Goal: Information Seeking & Learning: Check status

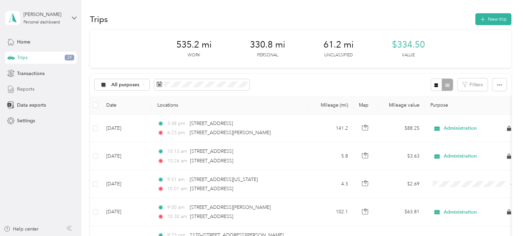
click at [26, 86] on span "Reports" at bounding box center [25, 89] width 17 height 7
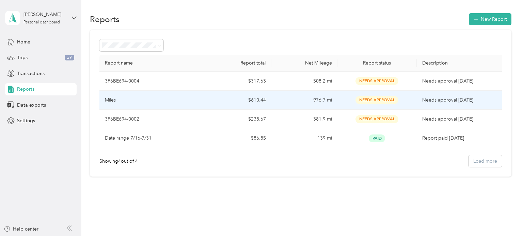
click at [319, 99] on td "976.7 mi" at bounding box center [304, 100] width 66 height 19
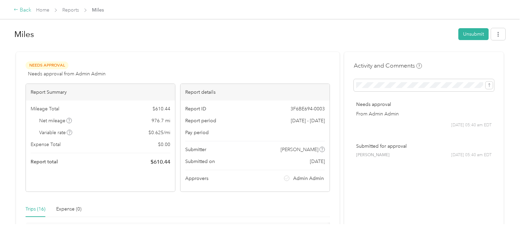
click at [24, 10] on div "Back" at bounding box center [23, 10] width 18 height 8
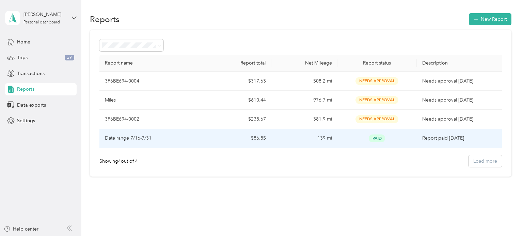
click at [434, 138] on p "Report paid [DATE]" at bounding box center [460, 138] width 77 height 7
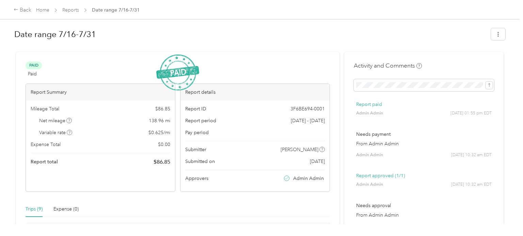
click at [307, 120] on span "[DATE] - [DATE]" at bounding box center [308, 120] width 34 height 7
click at [393, 178] on p "Report approved (1/1)" at bounding box center [423, 175] width 135 height 7
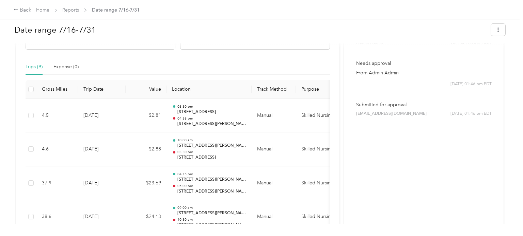
scroll to position [148, 0]
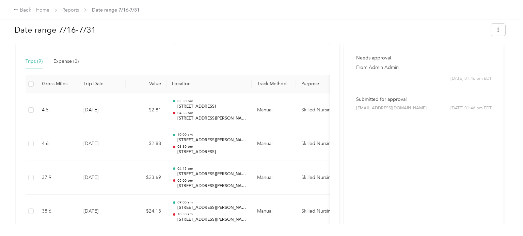
click at [398, 104] on div "Submitted for approval [EMAIL_ADDRESS][DOMAIN_NAME] [DATE] 01:46 pm EDT" at bounding box center [423, 103] width 140 height 25
click at [397, 111] on span "[EMAIL_ADDRESS][DOMAIN_NAME]" at bounding box center [391, 108] width 70 height 6
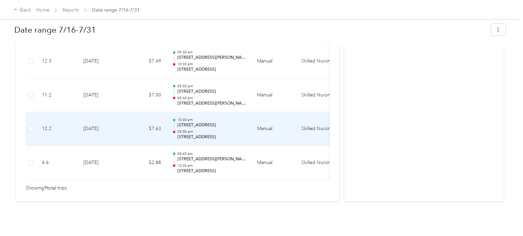
scroll to position [366, 0]
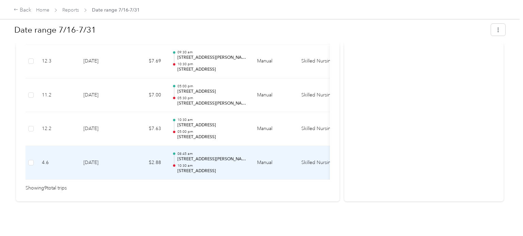
drag, startPoint x: 256, startPoint y: 180, endPoint x: 289, endPoint y: 177, distance: 32.8
click at [289, 177] on div "Gross Miles Trip Date Value Location Track Method Purpose Notes Tags 4.5 [DATE]…" at bounding box center [178, 25] width 304 height 336
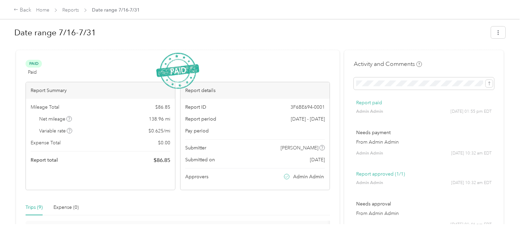
scroll to position [0, 0]
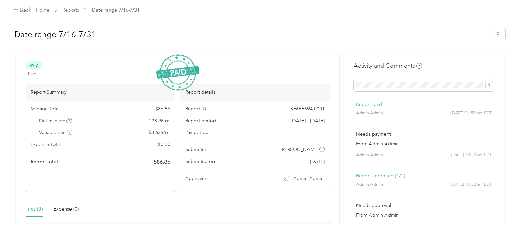
click at [187, 75] on img at bounding box center [177, 72] width 43 height 36
click at [500, 33] on icon "button" at bounding box center [497, 34] width 5 height 5
click at [397, 31] on h1 "Date range 7/16-7/31" at bounding box center [250, 34] width 472 height 16
click at [72, 12] on link "Reports" at bounding box center [70, 10] width 17 height 6
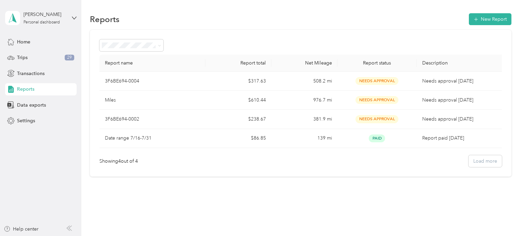
click at [495, 164] on div "Showing 4 out of 4 Load more" at bounding box center [300, 161] width 402 height 12
click at [28, 74] on span "Transactions" at bounding box center [31, 73] width 28 height 7
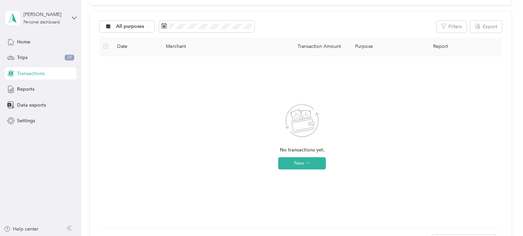
scroll to position [65, 0]
click at [308, 161] on icon "button" at bounding box center [307, 161] width 3 height 3
click at [322, 175] on li "Expense" at bounding box center [308, 175] width 35 height 12
click at [313, 178] on span "Expense" at bounding box center [311, 174] width 18 height 7
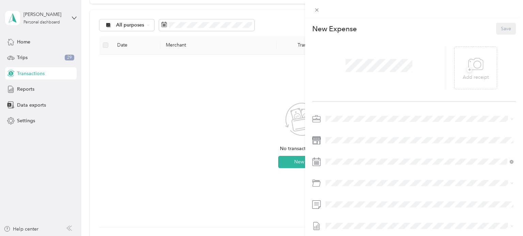
click at [235, 169] on div "This expense cannot be edited because it is either under review, approved, or p…" at bounding box center [261, 118] width 523 height 236
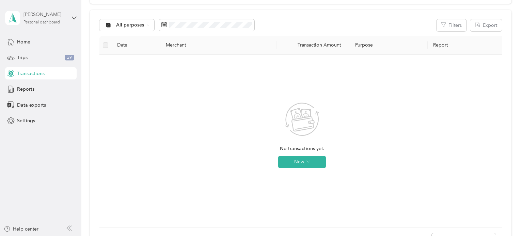
click at [61, 19] on div "[PERSON_NAME] Personal dashboard" at bounding box center [44, 18] width 43 height 14
click at [118, 11] on div "All purposes Filters Export Date Merchant Transaction Amount Purpose Report No …" at bounding box center [300, 133] width 421 height 246
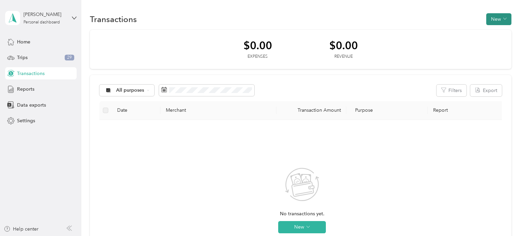
click at [504, 21] on button "New" at bounding box center [498, 19] width 25 height 12
click at [502, 32] on span "Expense" at bounding box center [500, 31] width 18 height 7
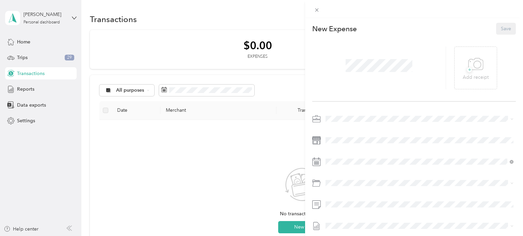
click at [72, 167] on div "This expense cannot be edited because it is either under review, approved, or p…" at bounding box center [261, 118] width 523 height 236
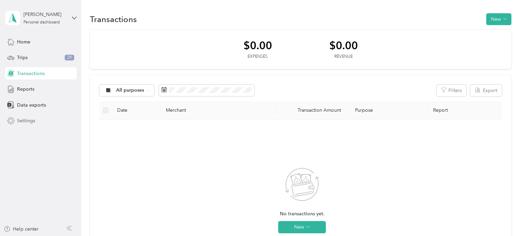
click at [32, 121] on span "Settings" at bounding box center [26, 120] width 18 height 7
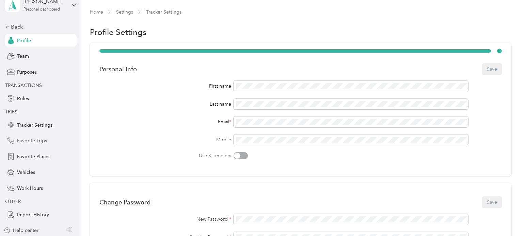
scroll to position [14, 0]
click at [23, 176] on div "Vehicles" at bounding box center [40, 171] width 71 height 12
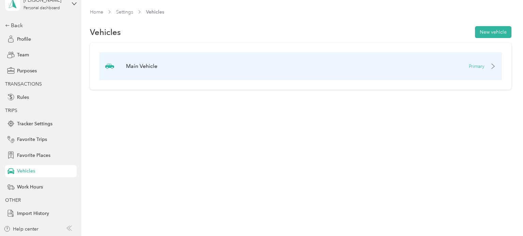
click at [479, 66] on p "Primary" at bounding box center [476, 66] width 16 height 7
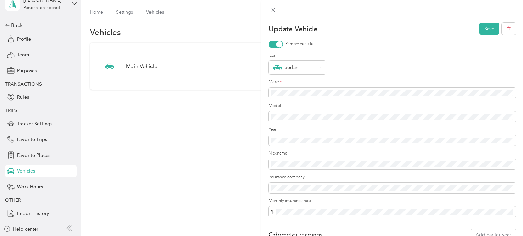
click at [159, 180] on div "Update Vehicle Save Primary vehicle Icon Sedan Make * Model Year Nickname Insur…" at bounding box center [261, 118] width 523 height 236
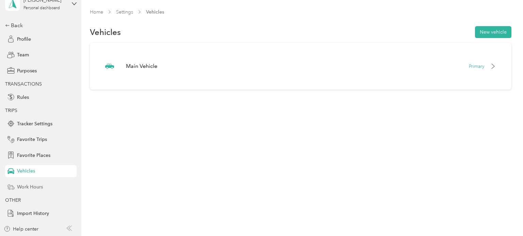
click at [36, 188] on span "Work Hours" at bounding box center [30, 187] width 26 height 7
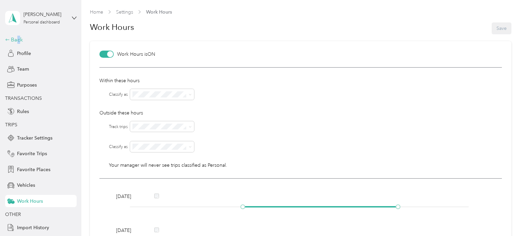
click at [19, 39] on div "Back" at bounding box center [39, 40] width 68 height 8
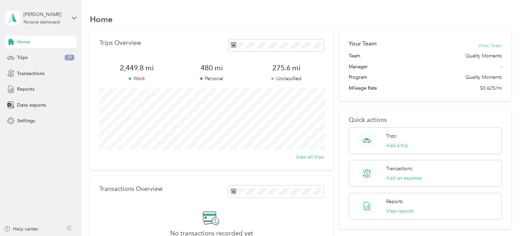
click at [497, 47] on button "View Team" at bounding box center [489, 45] width 23 height 7
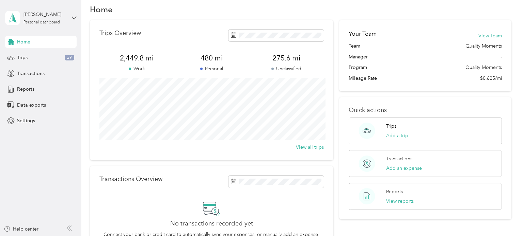
scroll to position [10, 0]
click at [316, 146] on button "View all trips" at bounding box center [310, 147] width 28 height 7
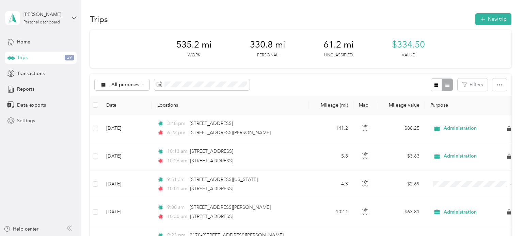
click at [24, 127] on div "Settings" at bounding box center [40, 121] width 71 height 12
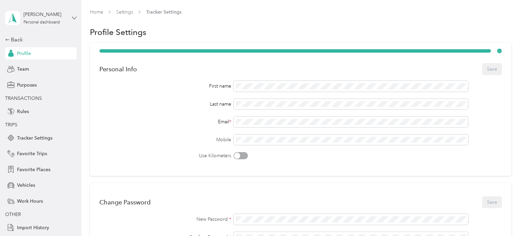
click at [74, 18] on icon at bounding box center [74, 18] width 5 height 5
click at [211, 31] on div "Profile Settings" at bounding box center [300, 32] width 421 height 14
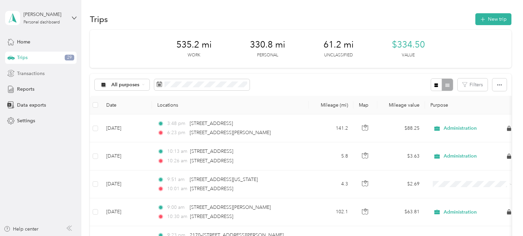
click at [29, 75] on span "Transactions" at bounding box center [31, 73] width 28 height 7
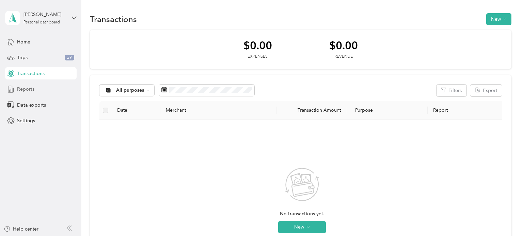
click at [30, 86] on span "Reports" at bounding box center [25, 89] width 17 height 7
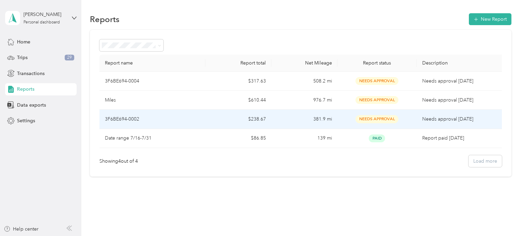
click at [372, 115] on span "Needs Approval" at bounding box center [376, 119] width 43 height 8
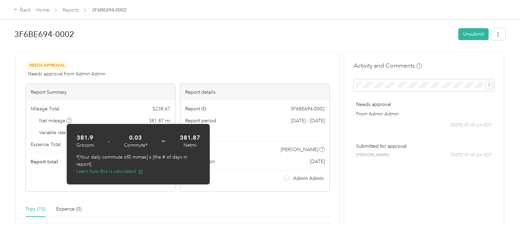
click at [140, 67] on div "Needs Approval Needs approval from Admin Admin View activity & comments" at bounding box center [178, 70] width 304 height 16
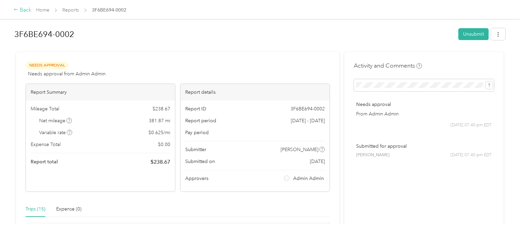
click at [21, 11] on div "Back" at bounding box center [23, 10] width 18 height 8
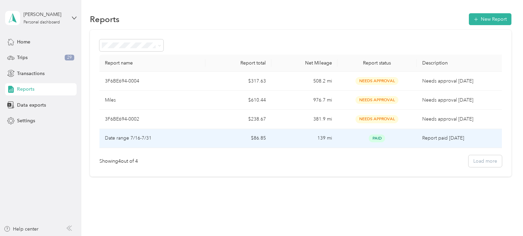
click at [152, 142] on td "Date range 7/16-7/31" at bounding box center [152, 138] width 106 height 19
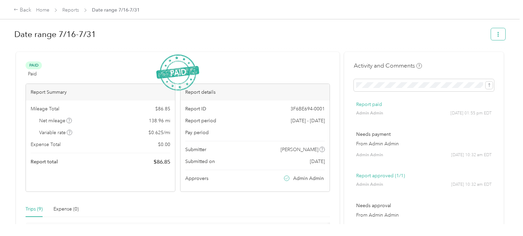
click at [505, 34] on button "button" at bounding box center [498, 34] width 14 height 12
click at [384, 34] on h1 "Date range 7/16-7/31" at bounding box center [250, 34] width 472 height 16
click at [24, 8] on div "Back" at bounding box center [23, 10] width 18 height 8
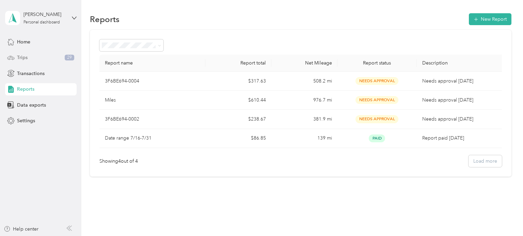
click at [35, 60] on div "Trips 29" at bounding box center [40, 58] width 71 height 12
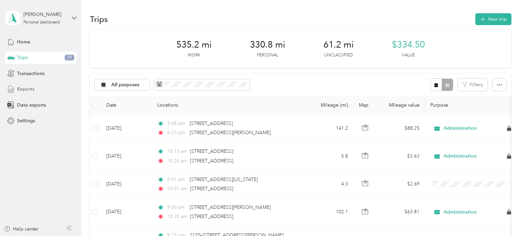
click at [32, 86] on span "Reports" at bounding box center [25, 89] width 17 height 7
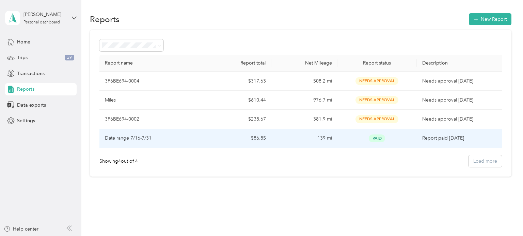
click at [373, 142] on span "Paid" at bounding box center [376, 139] width 16 height 8
